Goal: Information Seeking & Learning: Learn about a topic

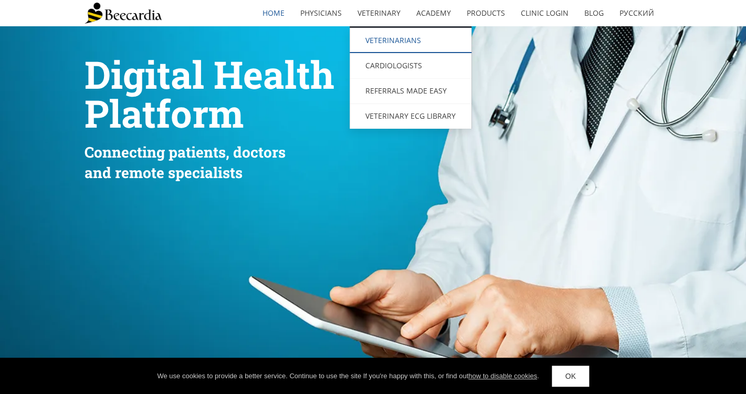
click at [375, 43] on link "Veterinarians" at bounding box center [411, 40] width 122 height 25
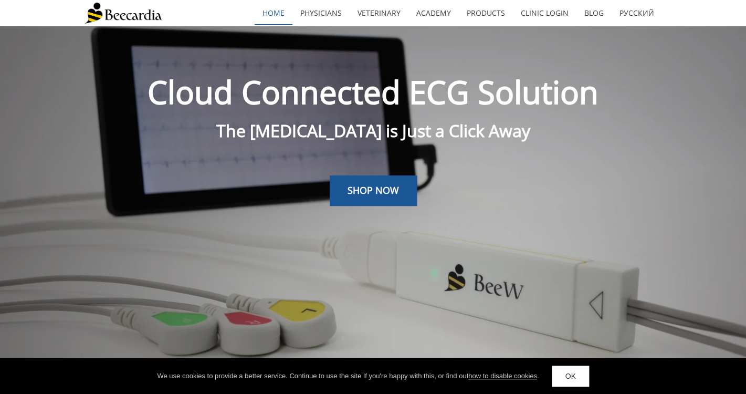
click at [276, 20] on link "home" at bounding box center [274, 13] width 38 height 24
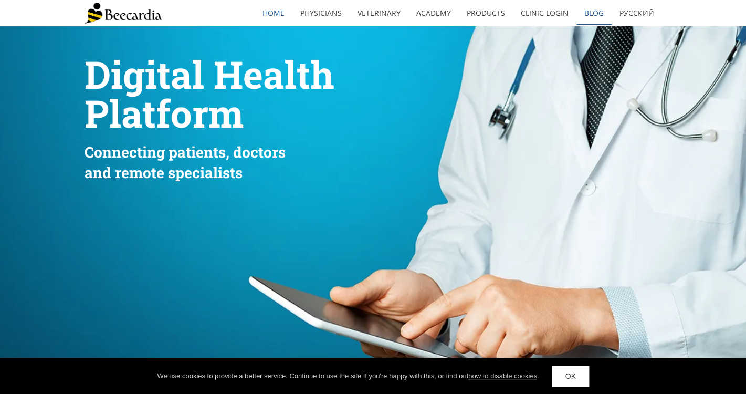
click at [603, 15] on link "Blog" at bounding box center [593, 13] width 35 height 24
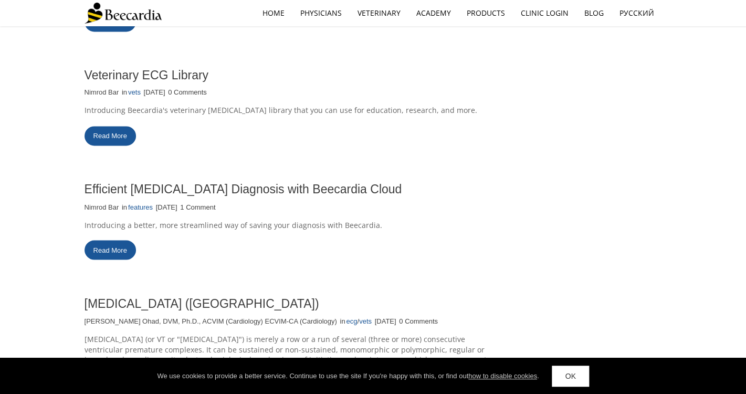
scroll to position [545, 0]
click at [104, 131] on link "Read More" at bounding box center [110, 134] width 51 height 19
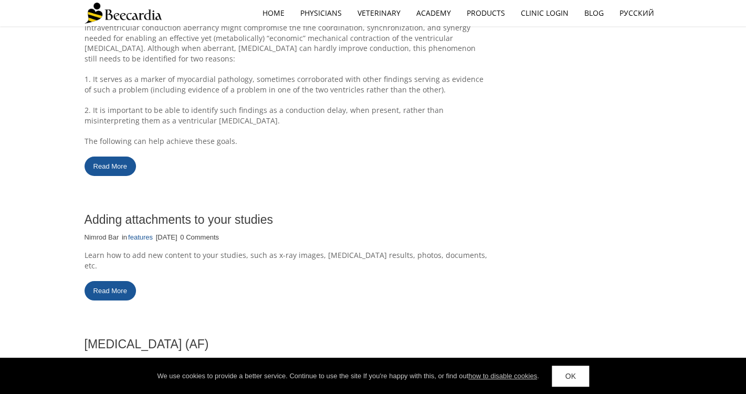
scroll to position [1352, 0]
click at [118, 173] on link "Read More" at bounding box center [110, 165] width 51 height 19
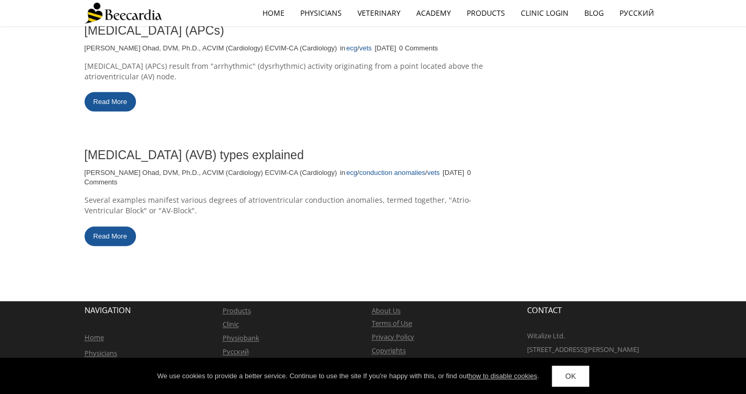
scroll to position [1823, 0]
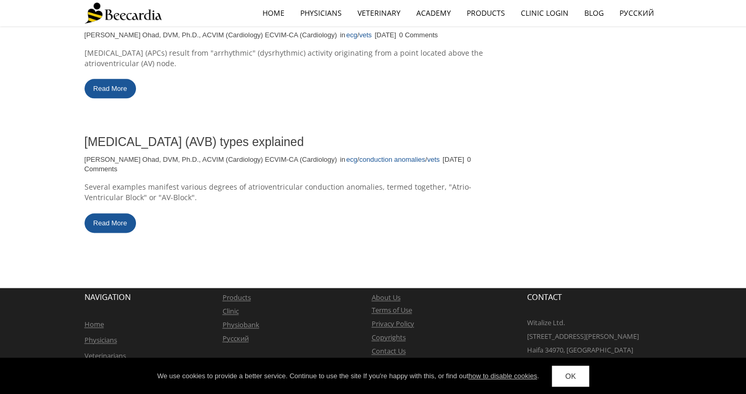
click at [111, 213] on link "Read More" at bounding box center [110, 222] width 51 height 19
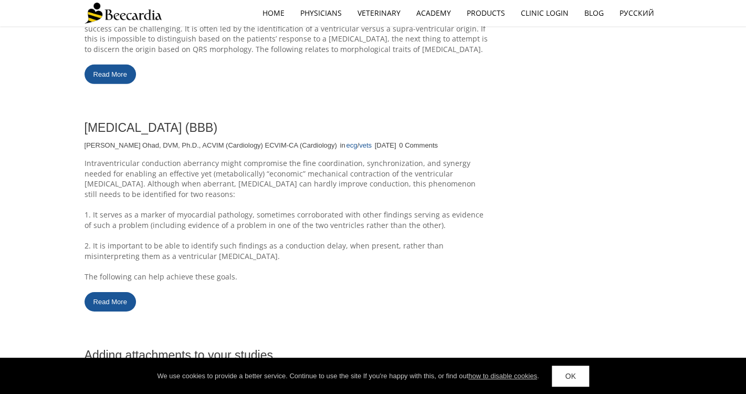
scroll to position [1209, 0]
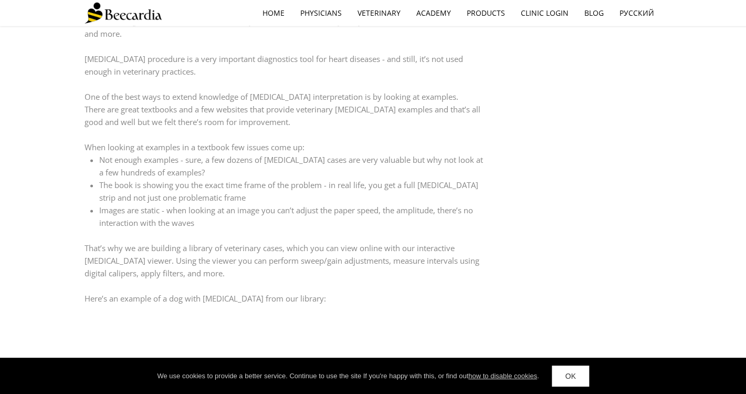
scroll to position [430, 0]
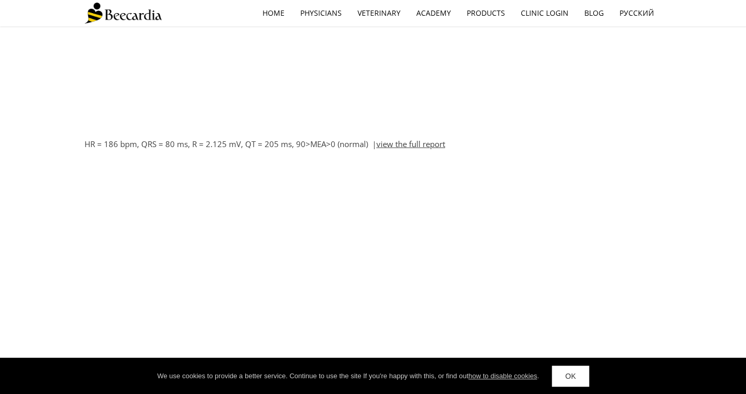
scroll to position [911, 0]
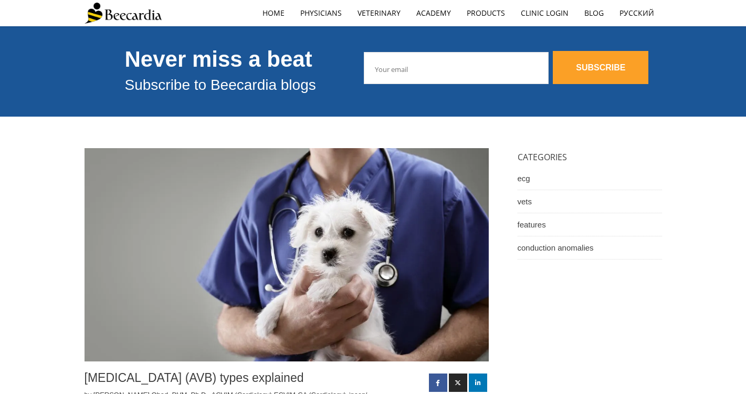
scroll to position [454, 0]
